Goal: Information Seeking & Learning: Learn about a topic

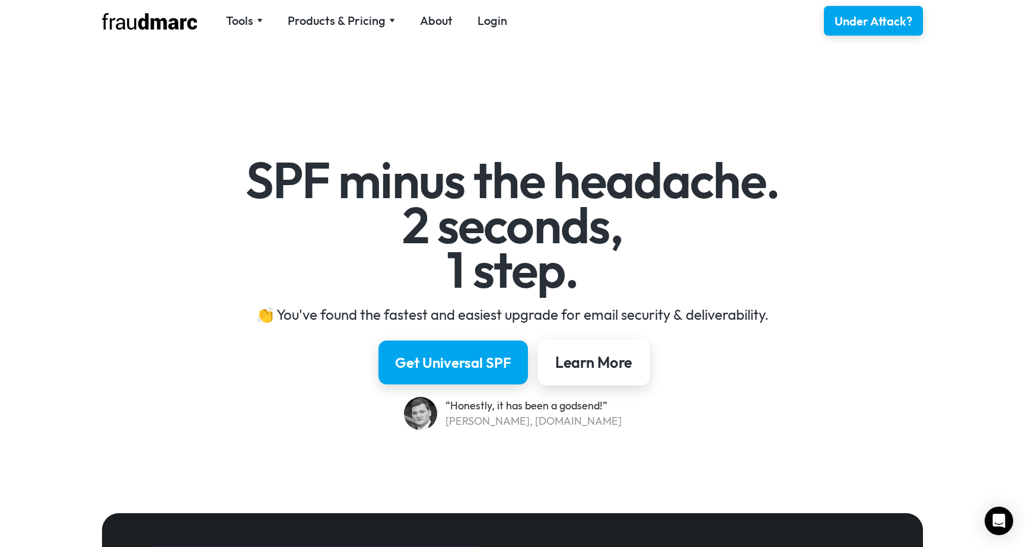
click at [557, 369] on div "Learn More" at bounding box center [593, 362] width 77 height 20
click at [525, 365] on link "Get Universal SPF" at bounding box center [452, 362] width 157 height 46
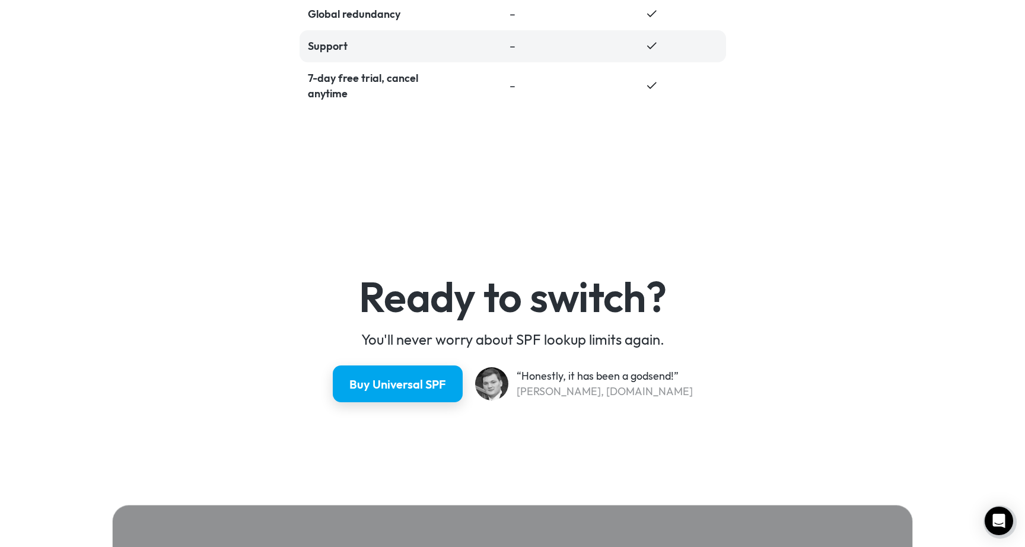
scroll to position [3159, 0]
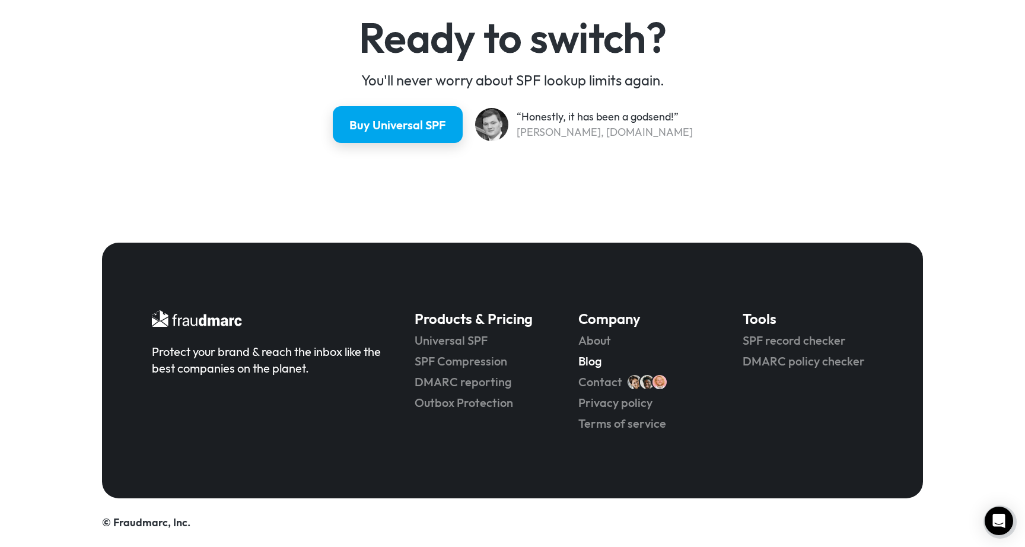
click at [595, 363] on link "Blog" at bounding box center [643, 361] width 131 height 17
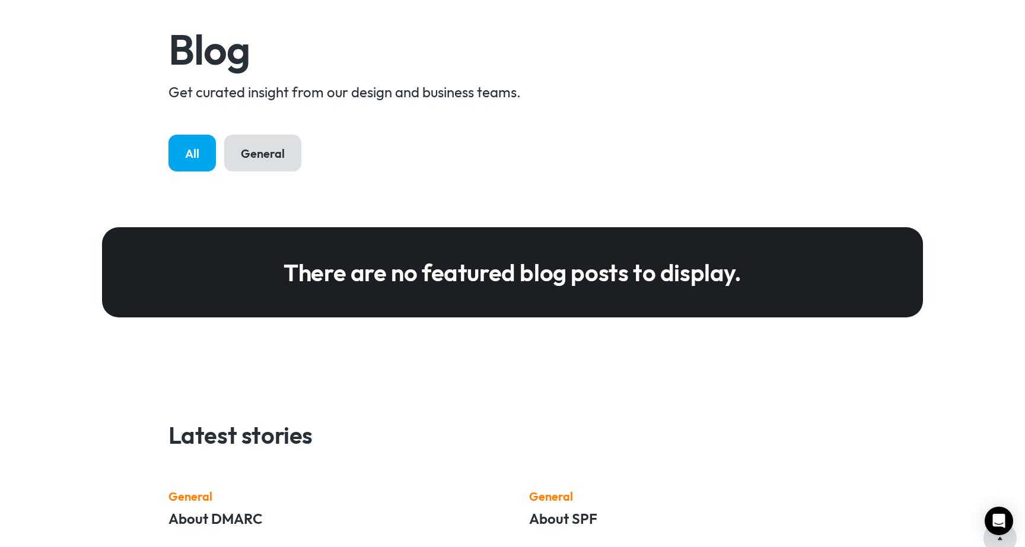
scroll to position [225, 0]
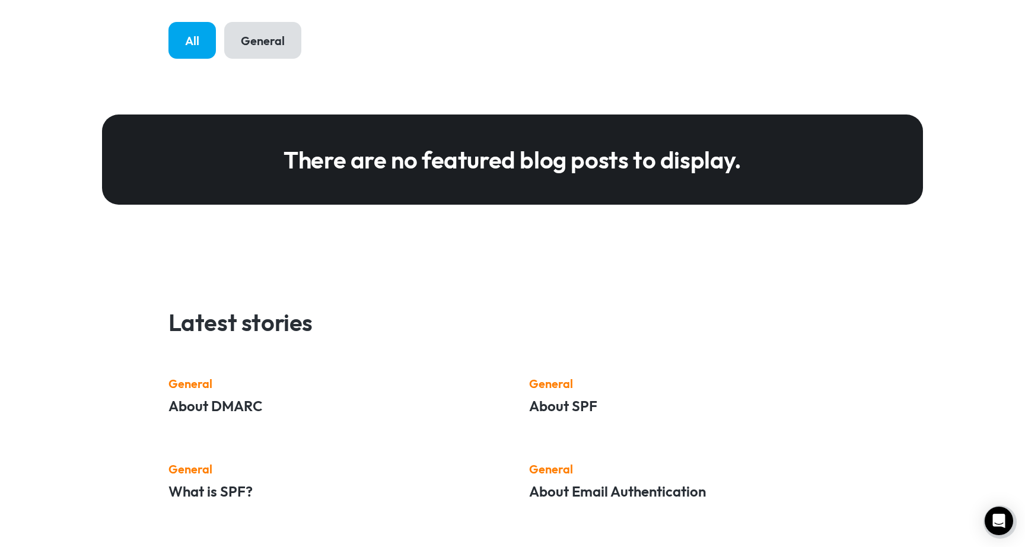
click at [574, 407] on h5 "About SPF" at bounding box center [693, 405] width 328 height 19
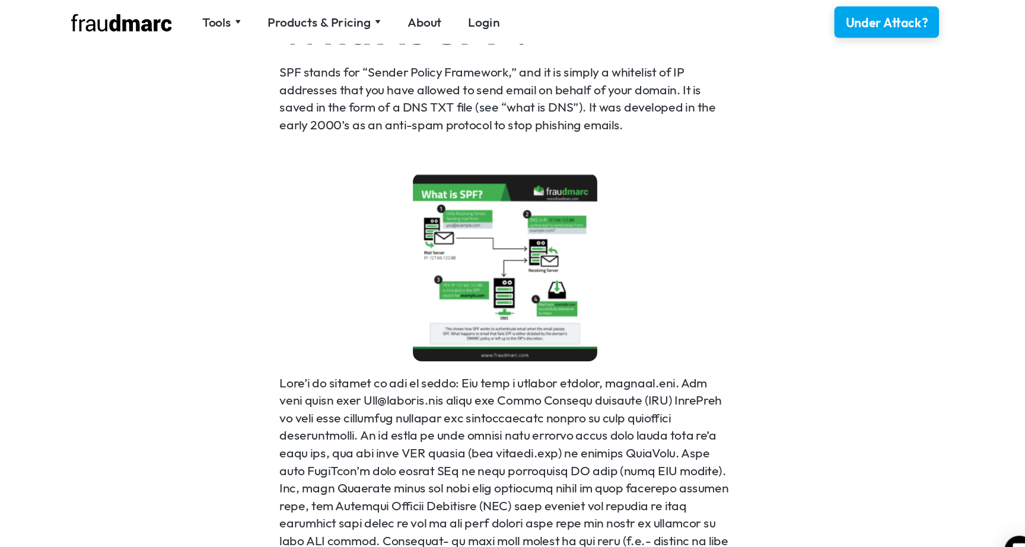
scroll to position [417, 0]
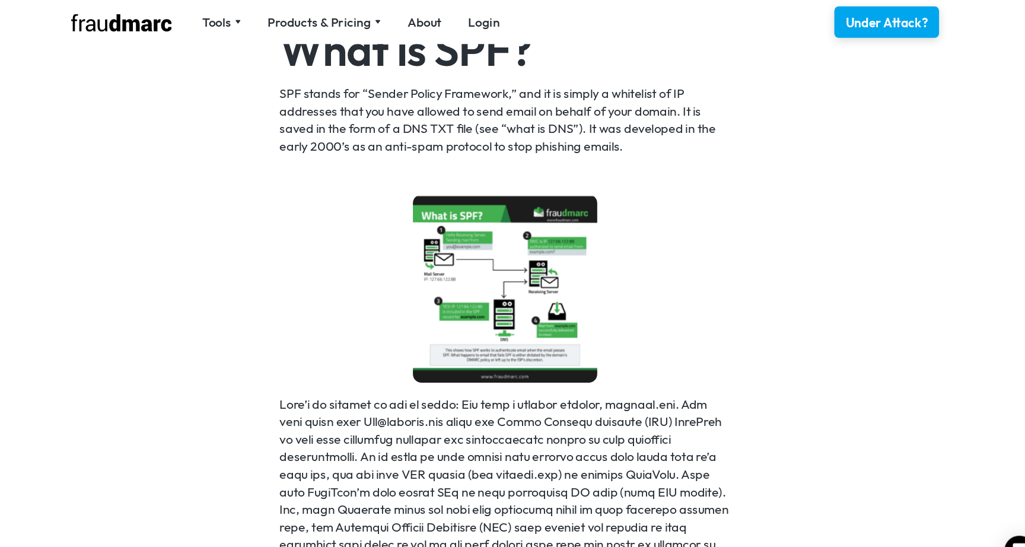
click at [464, 271] on img at bounding box center [512, 273] width 174 height 178
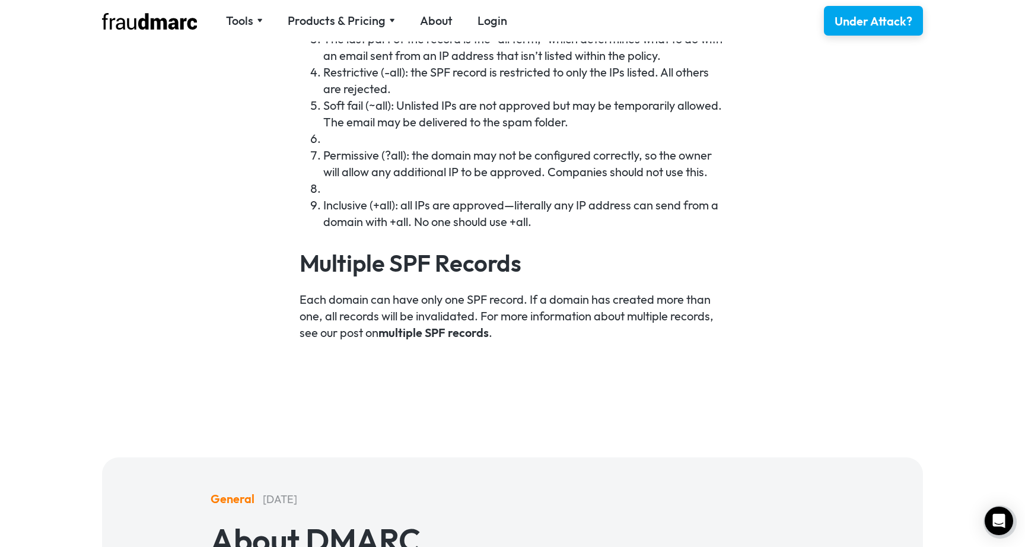
scroll to position [1550, 0]
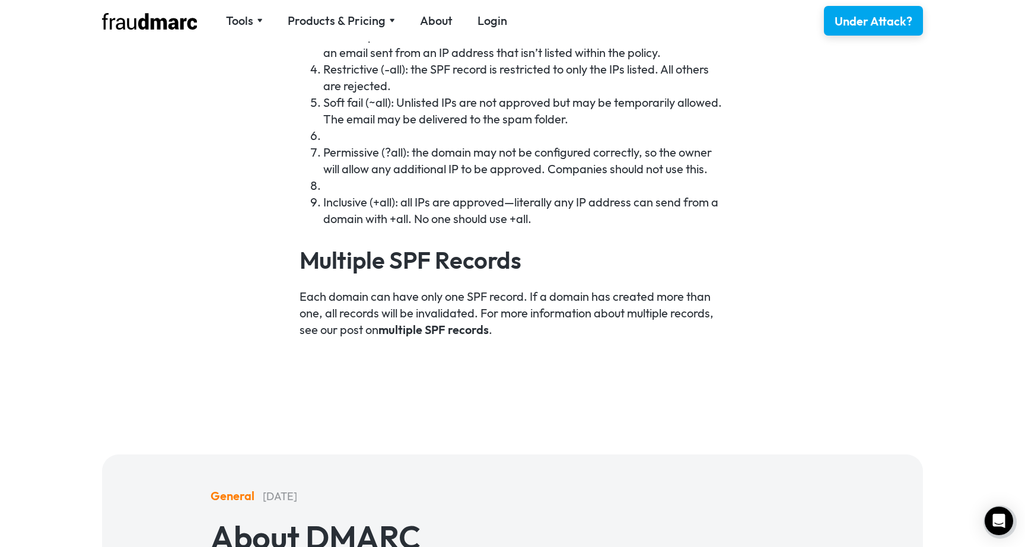
click at [444, 330] on link "multiple SPF records" at bounding box center [434, 329] width 110 height 15
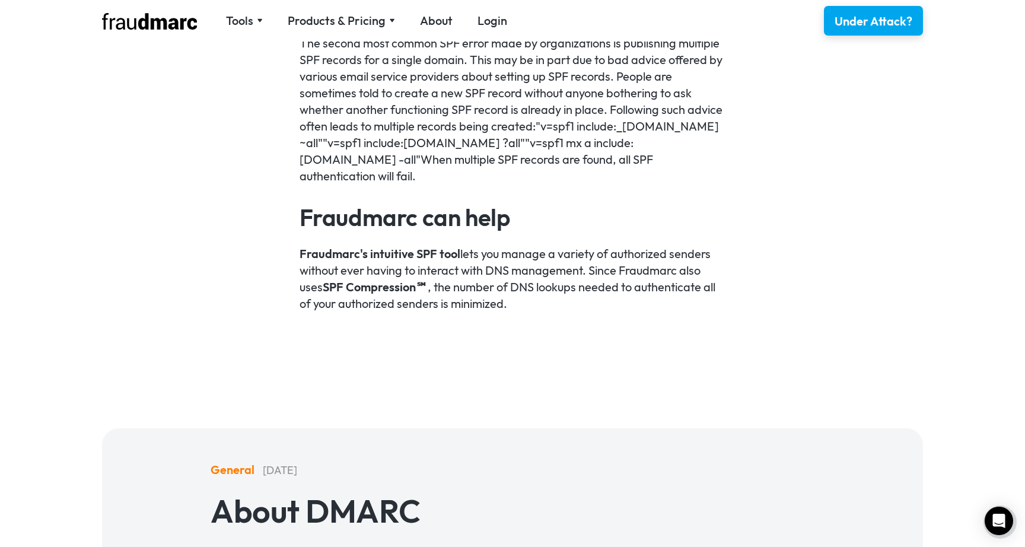
scroll to position [471, 0]
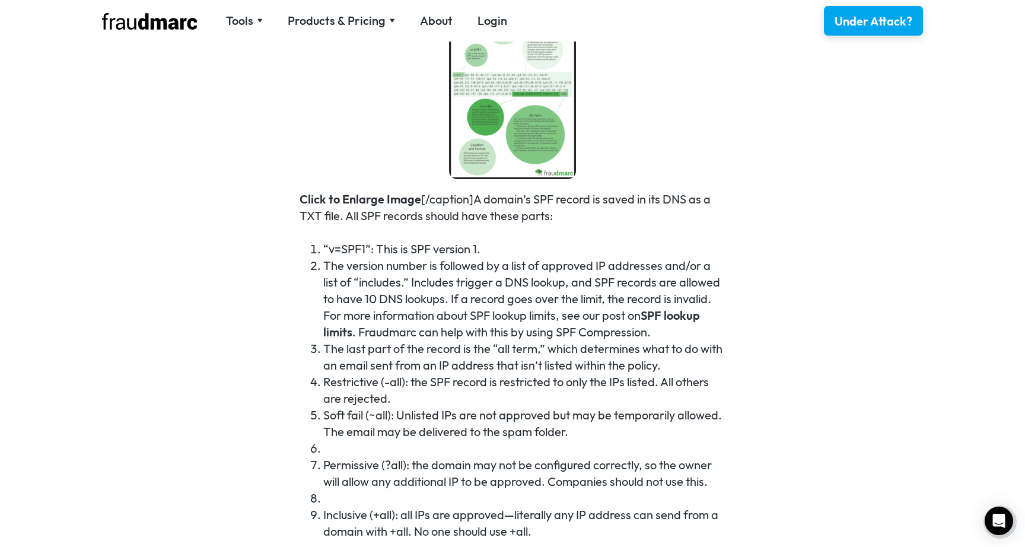
scroll to position [1238, 0]
click at [659, 318] on link "SPF lookup limits" at bounding box center [511, 322] width 377 height 31
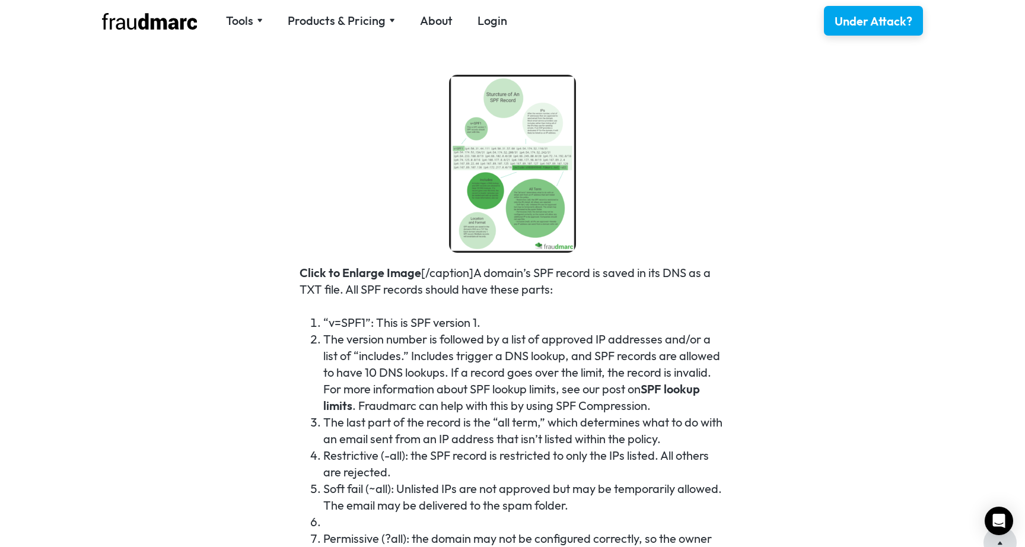
scroll to position [1058, 0]
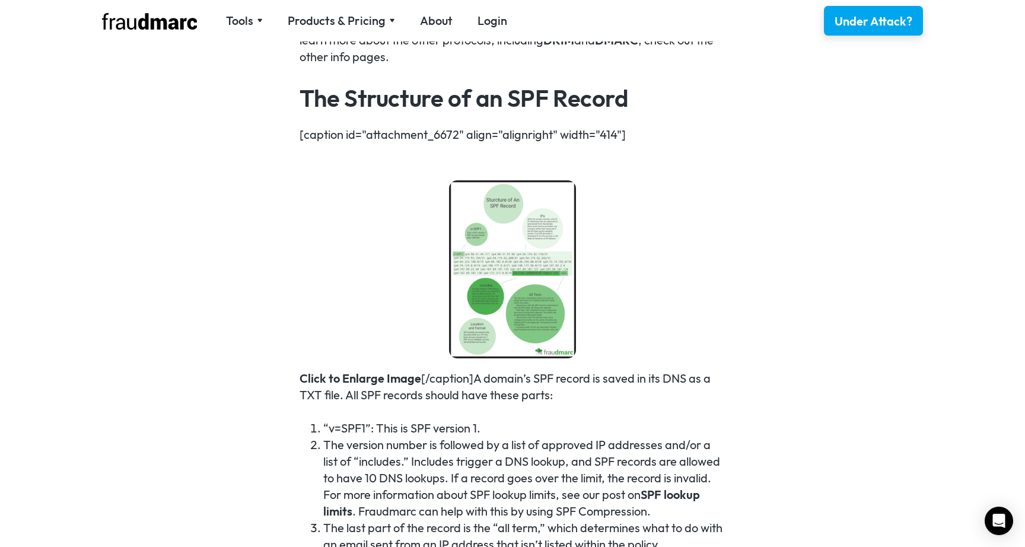
click at [483, 266] on img at bounding box center [512, 269] width 127 height 178
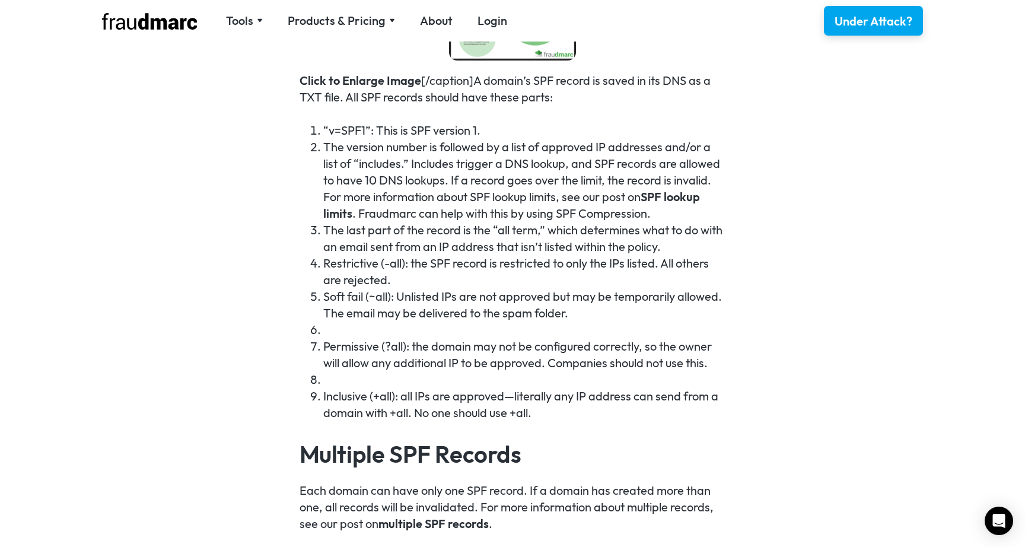
scroll to position [1320, 0]
